Goal: Contribute content: Add original content to the website for others to see

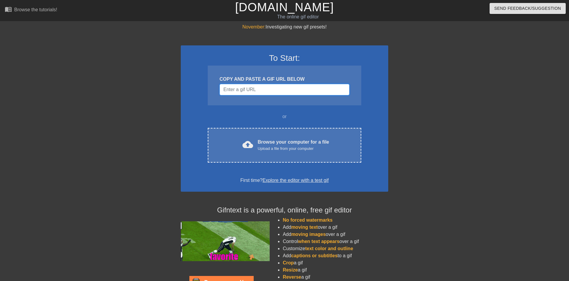
click at [233, 89] on input "Username" at bounding box center [285, 89] width 130 height 11
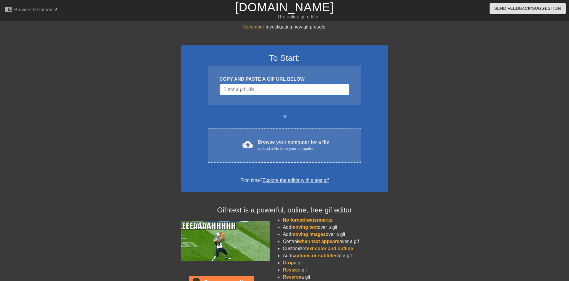
click at [257, 89] on input "Username" at bounding box center [285, 89] width 130 height 11
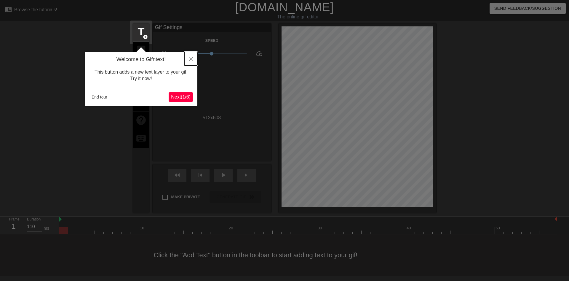
click at [191, 56] on button "Close" at bounding box center [190, 59] width 13 height 14
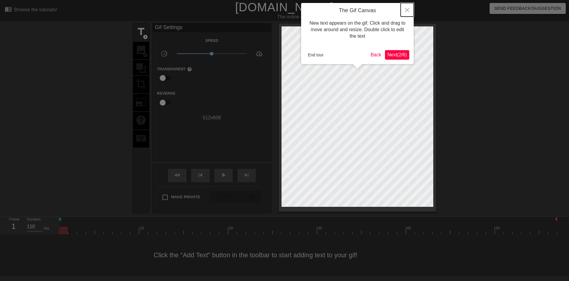
click at [408, 11] on icon "Close" at bounding box center [407, 10] width 4 height 4
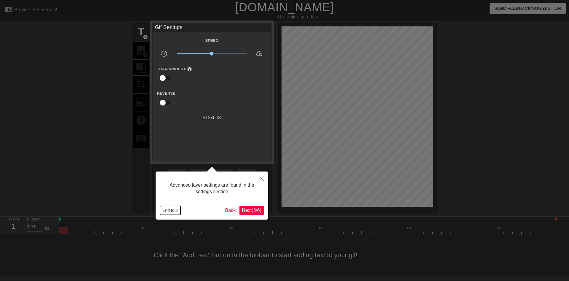
click at [170, 209] on button "End tour" at bounding box center [170, 210] width 20 height 9
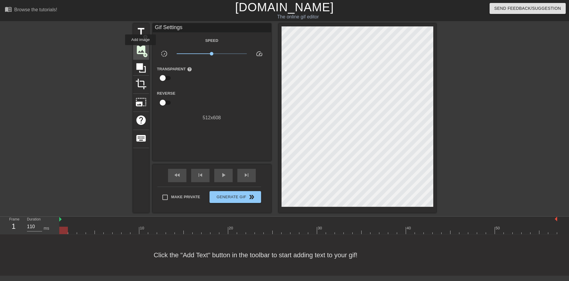
click at [140, 49] on span "image" at bounding box center [140, 49] width 11 height 11
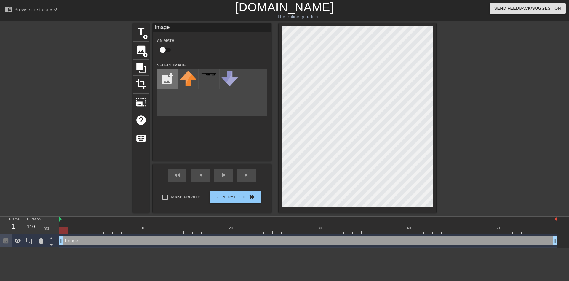
click at [162, 78] on input "file" at bounding box center [167, 79] width 20 height 20
click at [168, 74] on input "file" at bounding box center [167, 79] width 20 height 20
type input "C:\fakepath\GyFsVSqWgAAa9-U.jpg"
click at [188, 80] on div at bounding box center [188, 78] width 21 height 21
click at [462, 206] on div "title add_circle image add_circle crop photo_size_select_large help keyboard Im…" at bounding box center [284, 117] width 569 height 189
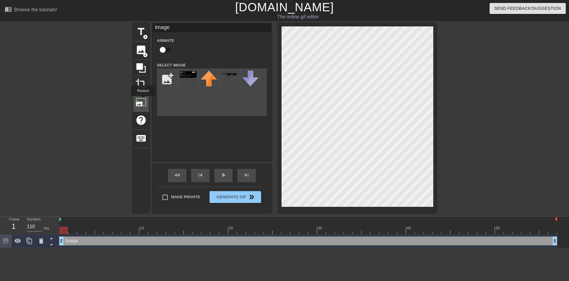
click at [143, 100] on span "photo_size_select_large" at bounding box center [140, 101] width 11 height 11
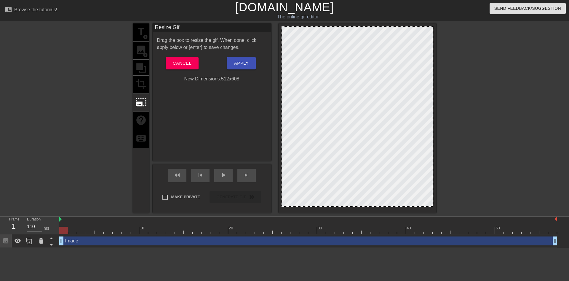
drag, startPoint x: 432, startPoint y: 205, endPoint x: 467, endPoint y: 222, distance: 39.5
click at [467, 222] on div "menu_book Browse the tutorials! [DOMAIN_NAME] The online gif editor Send Feedba…" at bounding box center [284, 123] width 569 height 247
click at [435, 29] on div at bounding box center [358, 117] width 158 height 189
drag, startPoint x: 433, startPoint y: 32, endPoint x: 445, endPoint y: 31, distance: 12.2
click at [461, 34] on div "title add_circle image add_circle crop photo_size_select_large help keyboard Re…" at bounding box center [284, 117] width 569 height 189
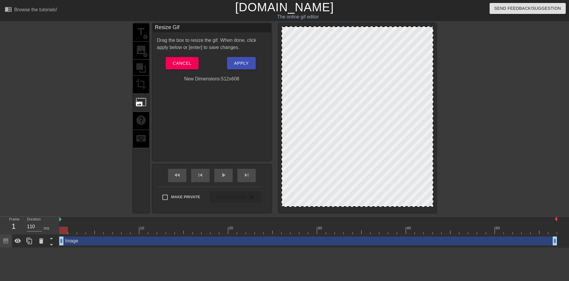
click at [431, 205] on div at bounding box center [357, 116] width 152 height 180
click at [431, 206] on div at bounding box center [357, 116] width 152 height 180
drag, startPoint x: 431, startPoint y: 206, endPoint x: 436, endPoint y: 208, distance: 4.9
click at [436, 208] on div at bounding box center [358, 117] width 158 height 189
drag, startPoint x: 432, startPoint y: 206, endPoint x: 467, endPoint y: 226, distance: 40.2
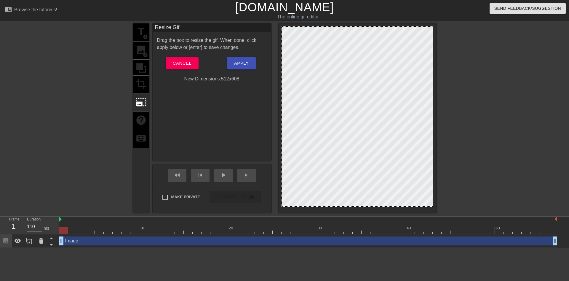
click at [467, 232] on div "menu_book Browse the tutorials! [DOMAIN_NAME] The online gif editor Send Feedba…" at bounding box center [284, 123] width 569 height 247
click at [426, 135] on div at bounding box center [357, 116] width 152 height 180
click at [138, 68] on div "title add_circle image add_circle crop photo_size_select_large help keyboard" at bounding box center [141, 117] width 16 height 189
click at [180, 68] on button "Cancel" at bounding box center [182, 63] width 33 height 12
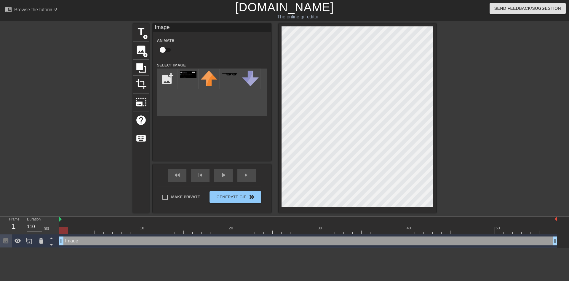
click at [257, 93] on div "title add_circle image add_circle crop photo_size_select_large help keyboard Im…" at bounding box center [284, 117] width 303 height 189
click at [95, 160] on div at bounding box center [81, 112] width 89 height 178
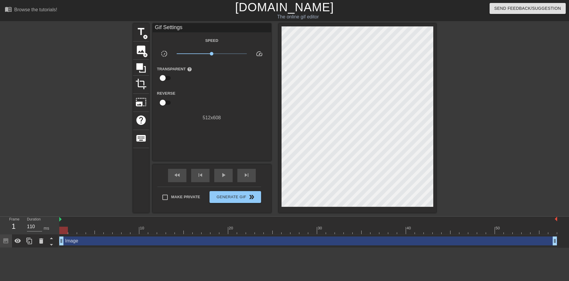
click at [96, 91] on div at bounding box center [81, 112] width 89 height 178
click at [141, 63] on icon at bounding box center [140, 67] width 9 height 9
